Goal: Task Accomplishment & Management: Complete application form

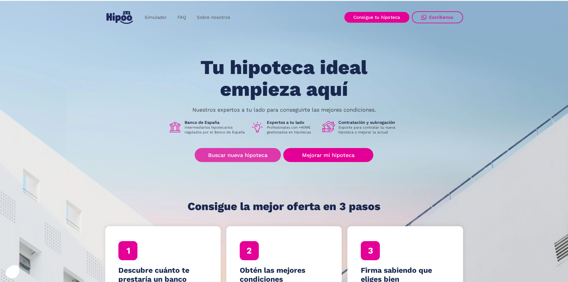
click at [252, 155] on link "Buscar nueva hipoteca" at bounding box center [238, 155] width 86 height 14
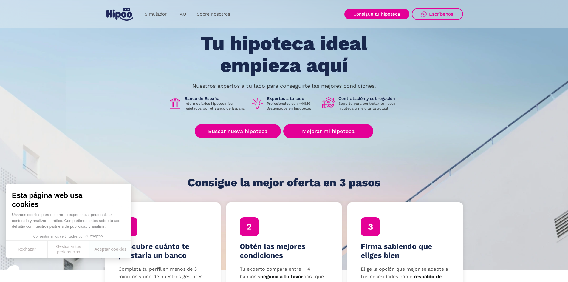
scroll to position [119, 0]
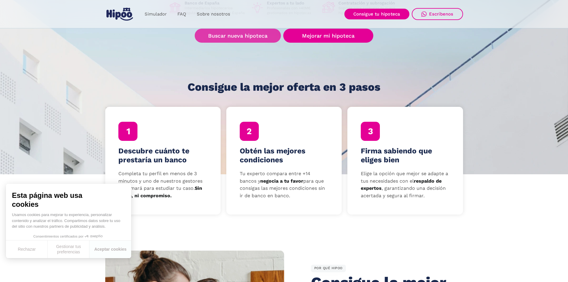
click at [240, 36] on link "Buscar nueva hipoteca" at bounding box center [238, 36] width 86 height 14
click at [171, 174] on p "Completa tu perfil en menos de 3 minutos y uno de nuestros gestores te llamará …" at bounding box center [162, 185] width 89 height 30
click at [109, 251] on button "Aceptar cookies" at bounding box center [111, 250] width 42 height 18
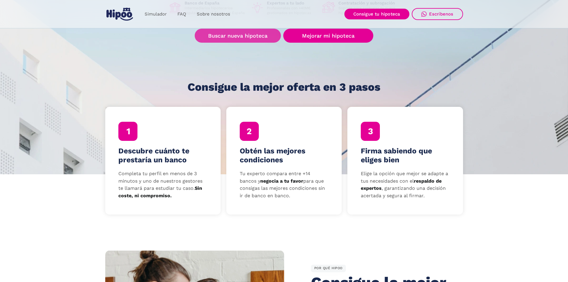
click at [237, 34] on link "Buscar nueva hipoteca" at bounding box center [238, 36] width 86 height 14
